Goal: Information Seeking & Learning: Learn about a topic

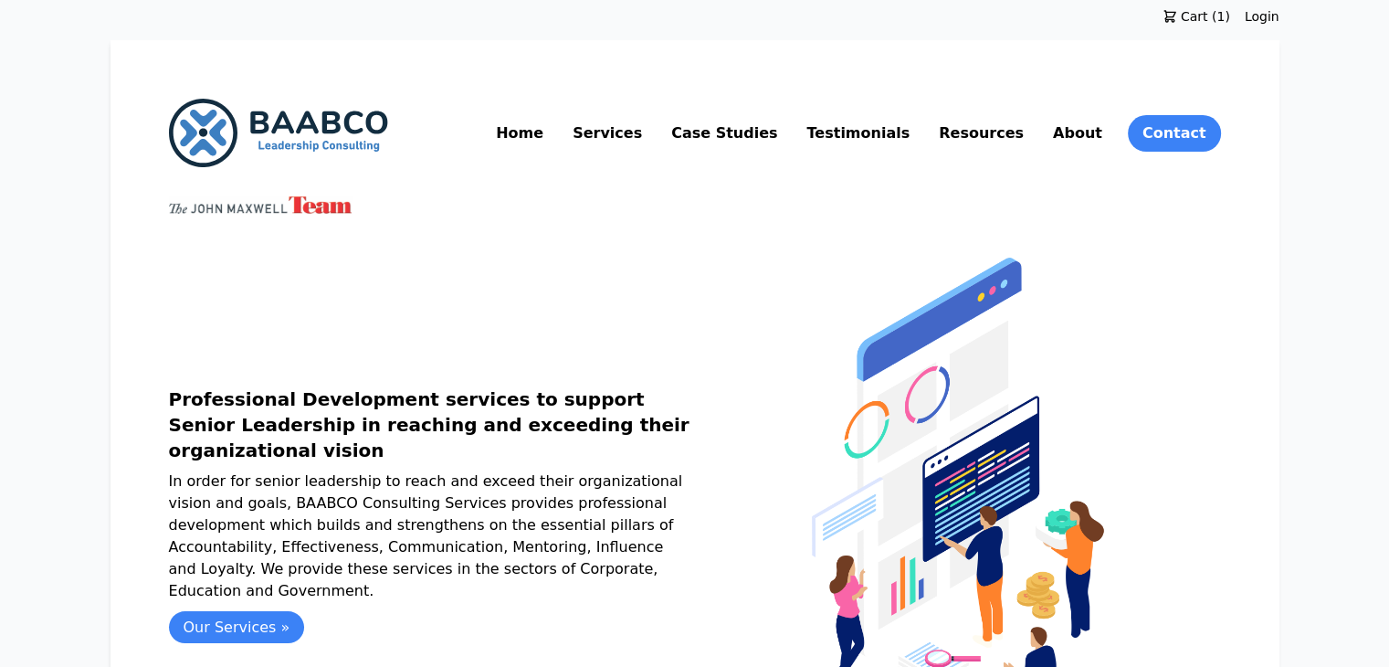
click at [1106, 140] on link "About" at bounding box center [1077, 133] width 57 height 29
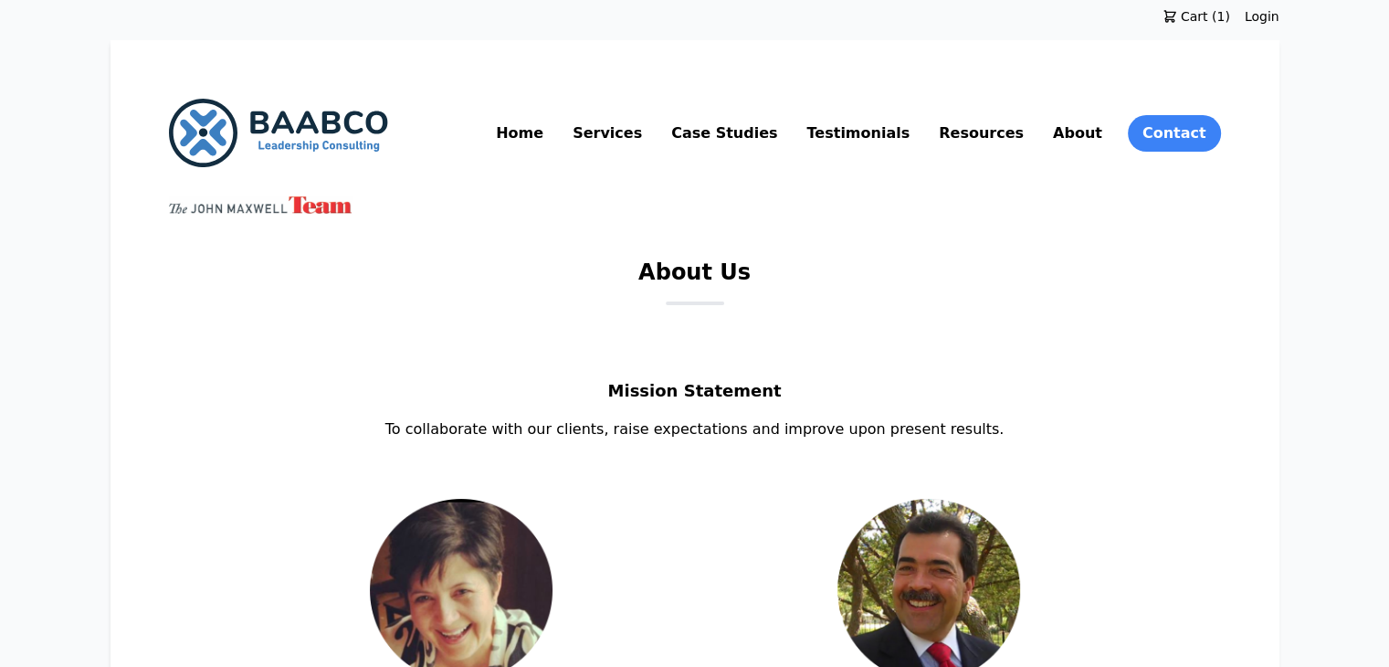
click at [913, 129] on link "Testimonials" at bounding box center [858, 133] width 111 height 29
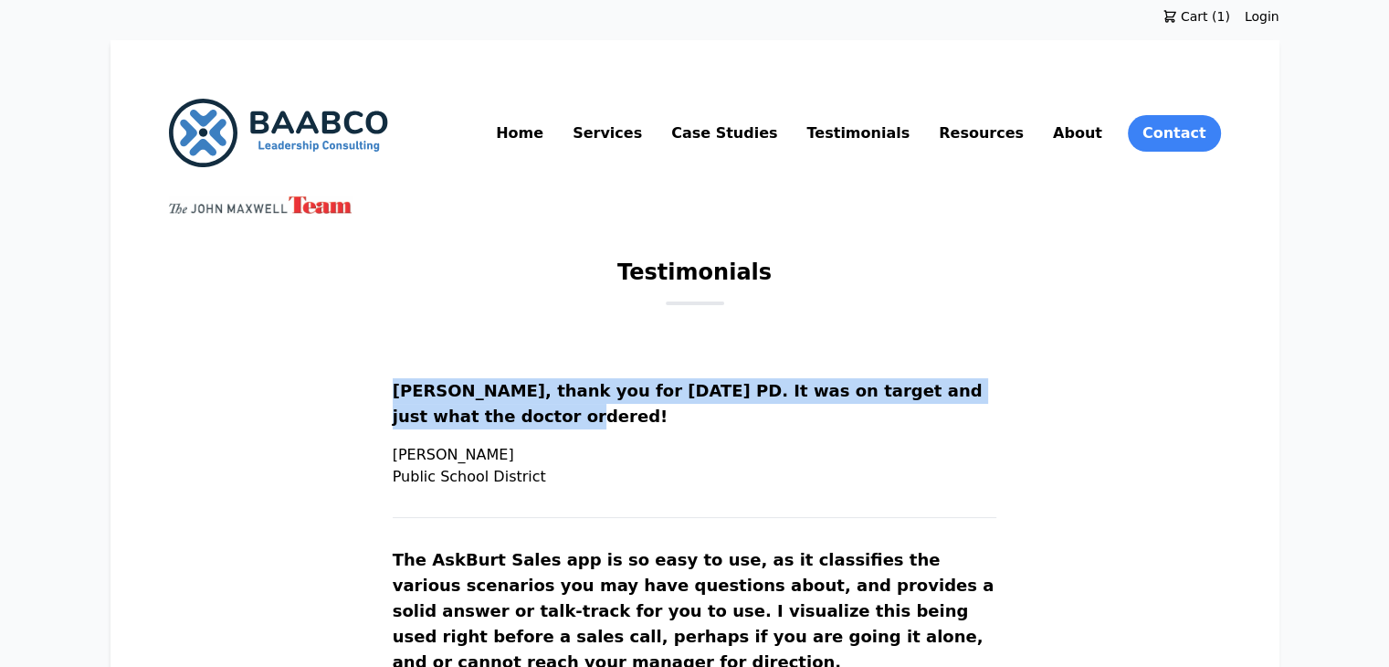
drag, startPoint x: 439, startPoint y: 384, endPoint x: 584, endPoint y: 412, distance: 147.8
click at [584, 412] on p "[PERSON_NAME], thank you for [DATE] PD. It was on target and just what the doct…" at bounding box center [695, 411] width 605 height 66
copy p "[PERSON_NAME], thank you for [DATE] PD. It was on target and just what the doct…"
drag, startPoint x: 438, startPoint y: 458, endPoint x: 517, endPoint y: 457, distance: 78.5
click at [517, 457] on p "[PERSON_NAME] Public School District" at bounding box center [695, 466] width 605 height 44
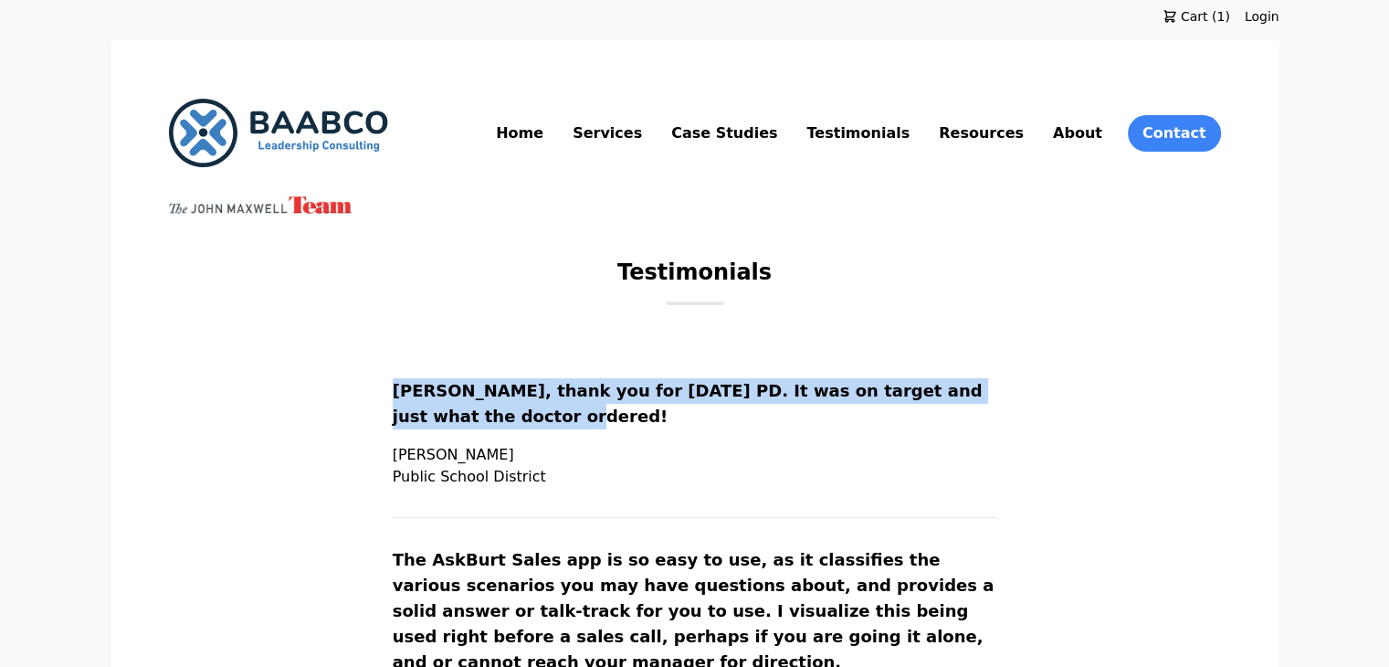
click at [584, 476] on p "[PERSON_NAME] Public School District" at bounding box center [695, 466] width 605 height 44
copy p "[PERSON_NAME] [GEOGRAPHIC_DATA]"
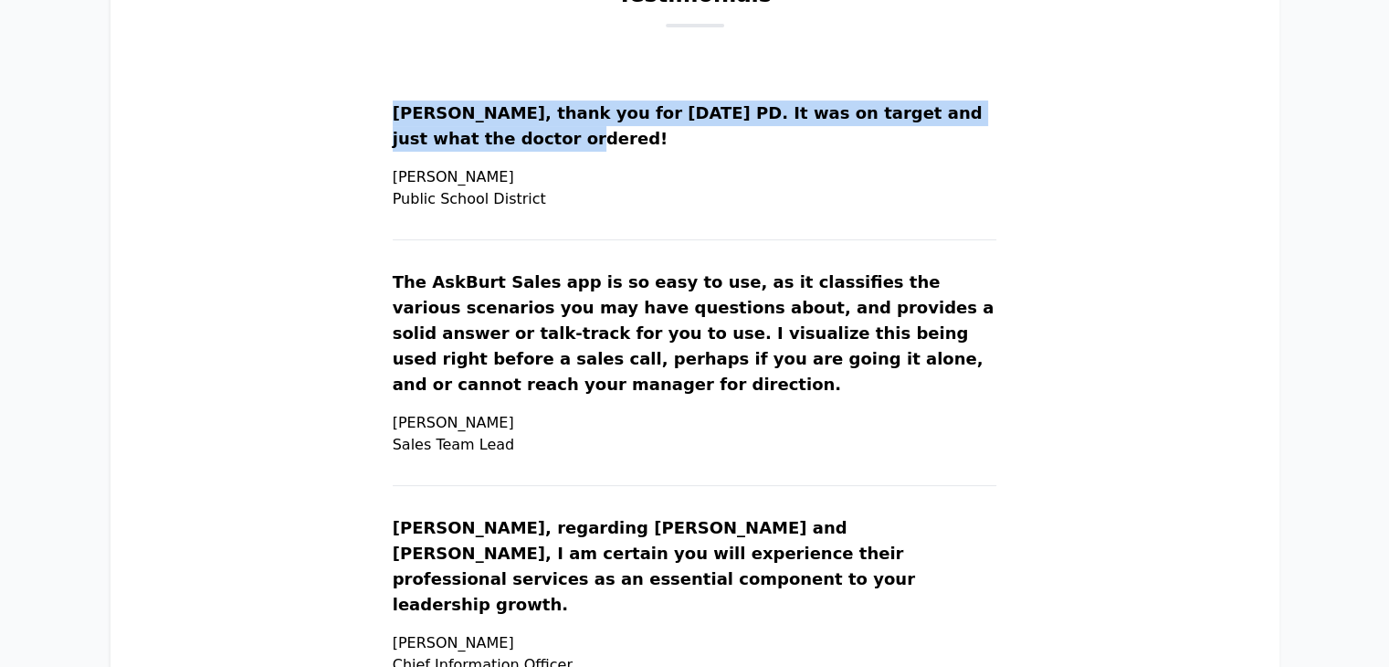
scroll to position [292, 0]
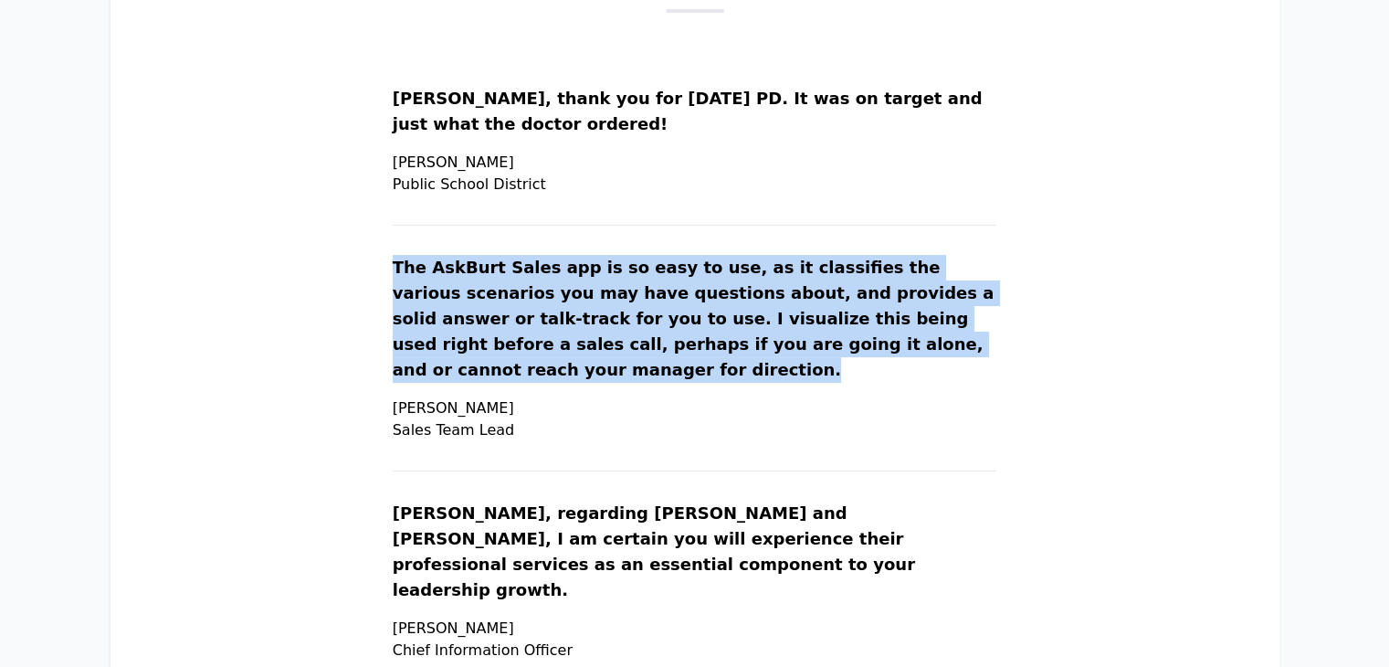
drag, startPoint x: 442, startPoint y: 266, endPoint x: 819, endPoint y: 366, distance: 390.3
click at [819, 366] on p "The AskBurt Sales app is so easy to use, as it classifies the various scenarios…" at bounding box center [695, 326] width 605 height 142
copy p "The AskBurt Sales app is so easy to use, as it classifies the various scenarios…"
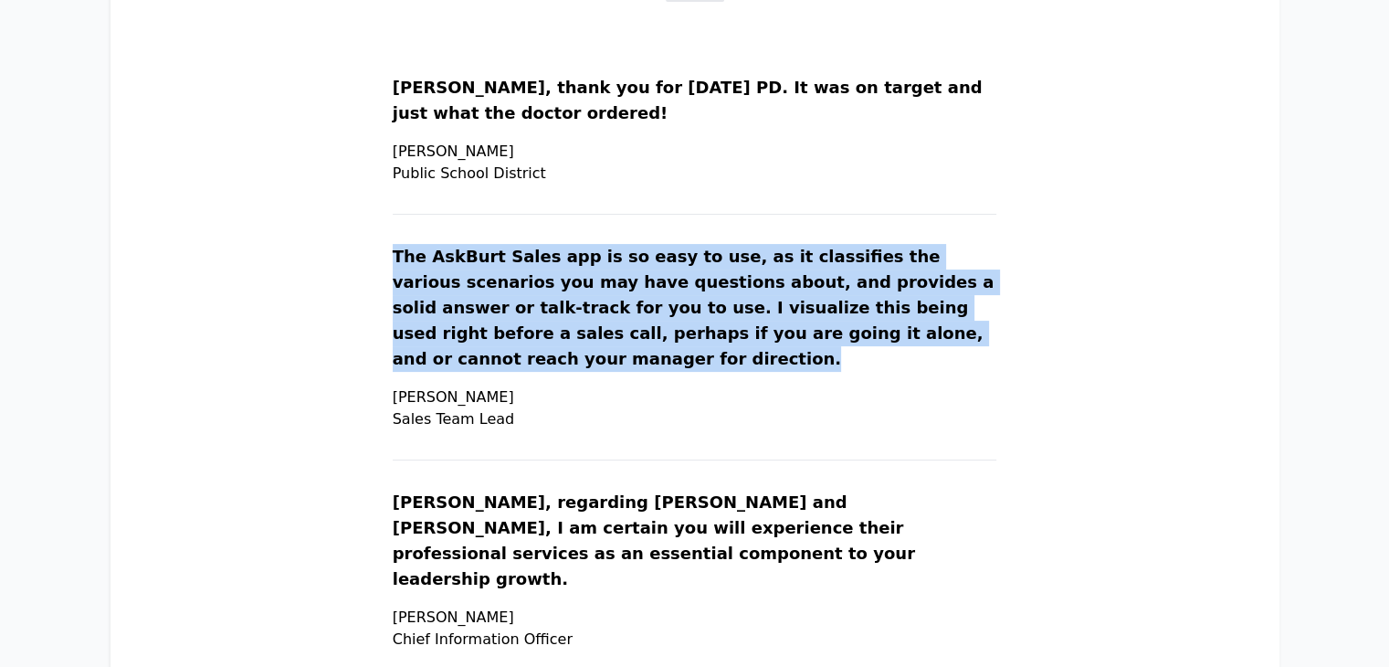
scroll to position [303, 0]
copy p "The AskBurt Sales app is so easy to use, as it classifies the various scenarios…"
drag, startPoint x: 435, startPoint y: 400, endPoint x: 546, endPoint y: 417, distance: 112.8
copy p "Joe S. Sales Team Lead"
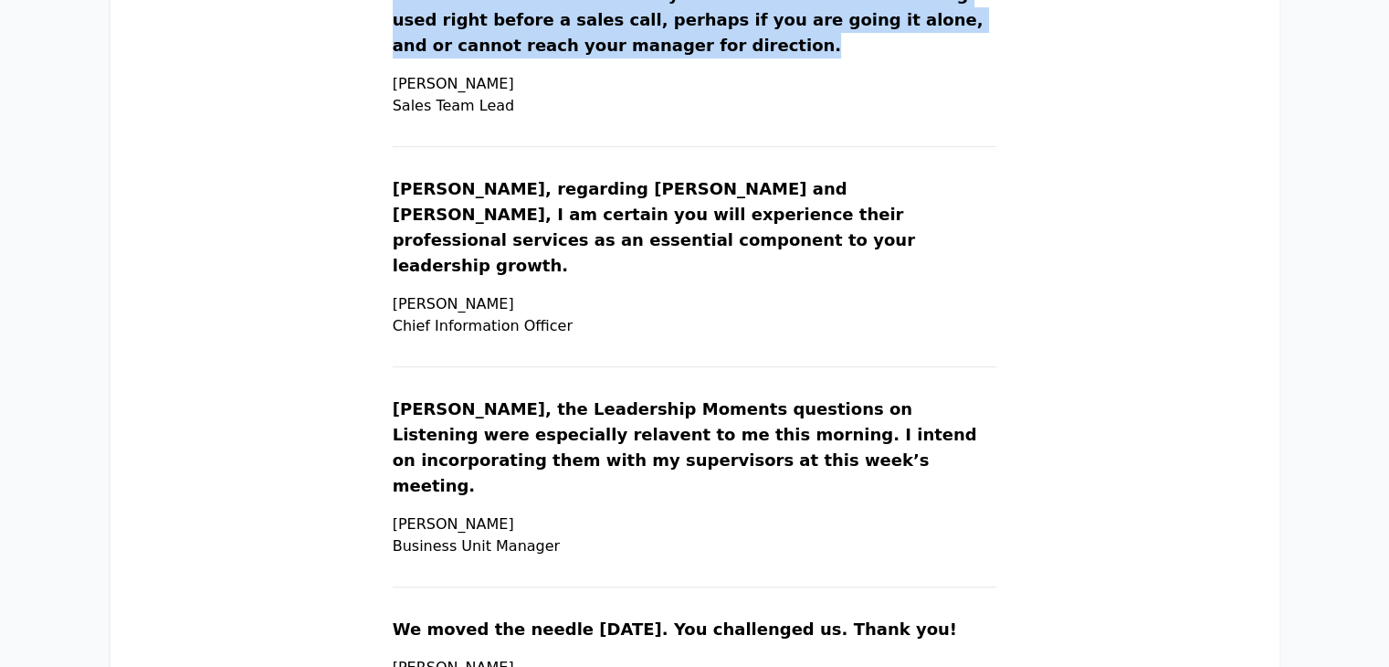
scroll to position [621, 0]
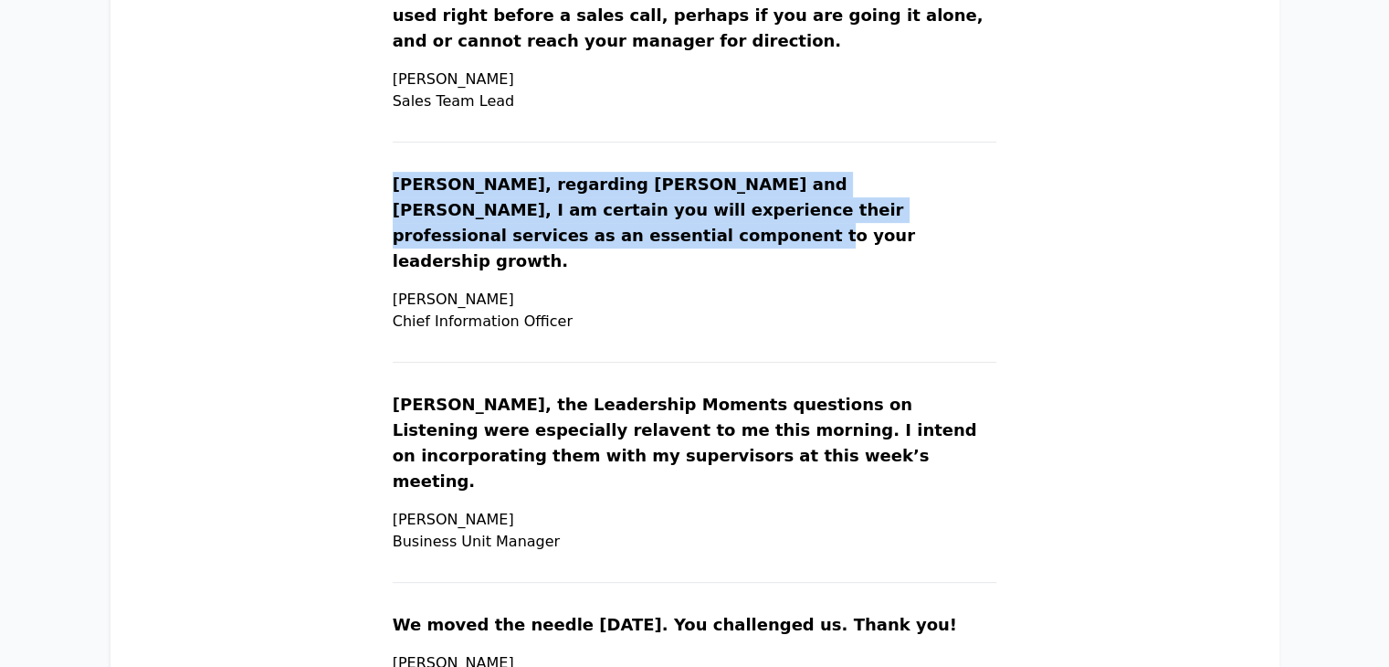
drag, startPoint x: 434, startPoint y: 177, endPoint x: 623, endPoint y: 252, distance: 203.3
copy p "Jane, regarding Alicia and Burt, I am certain you will experience their profess…"
drag, startPoint x: 440, startPoint y: 271, endPoint x: 638, endPoint y: 286, distance: 198.7
click at [638, 289] on p "Michael T. Chief Information Officer" at bounding box center [695, 311] width 605 height 44
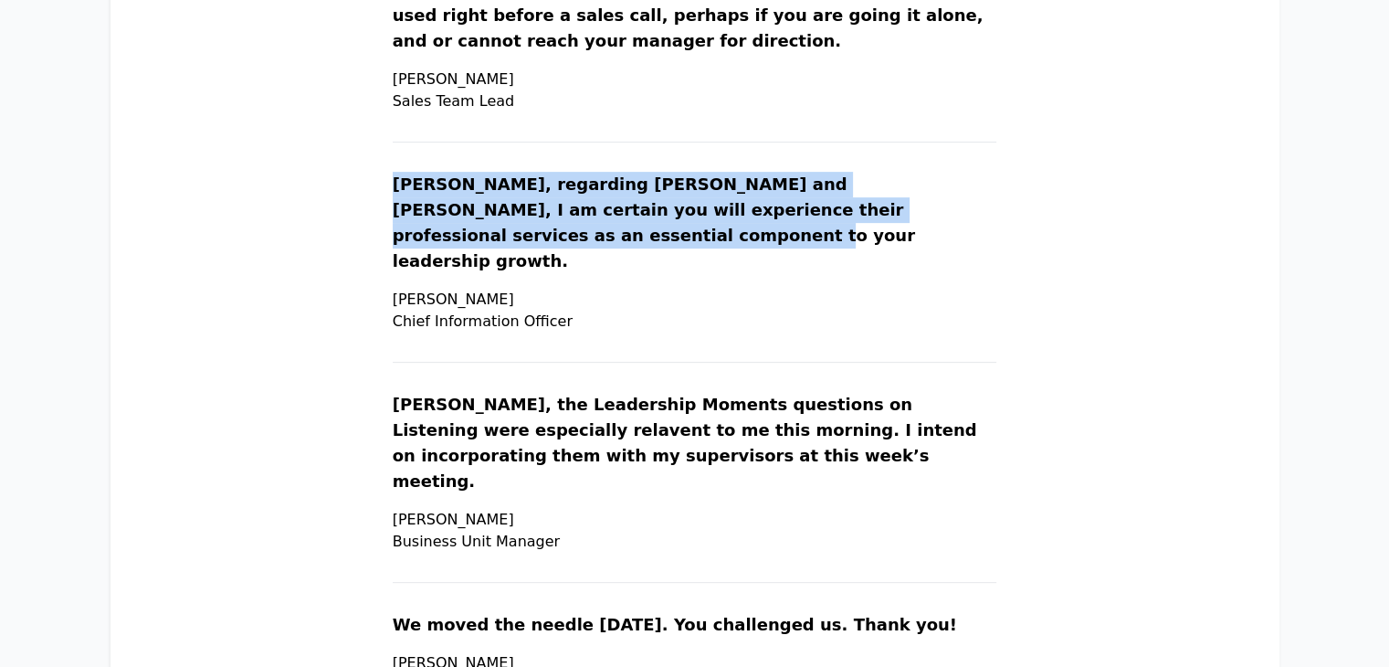
copy p "Michael T. Chief Information Officer"
